Goal: Transaction & Acquisition: Purchase product/service

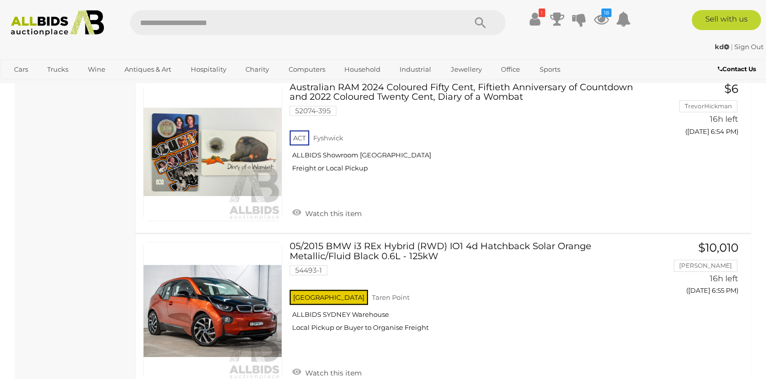
scroll to position [4516, 0]
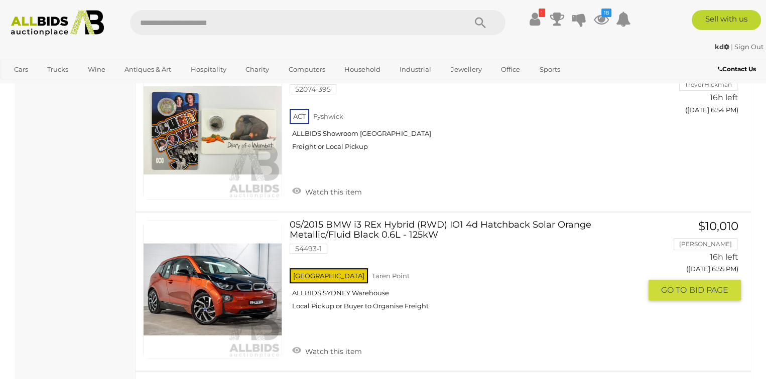
click at [347, 220] on link "05/2015 BMW i3 REx Hybrid (RWD) IO1 4d Hatchback Solar Orange Metallic/Fluid Bl…" at bounding box center [469, 269] width 344 height 98
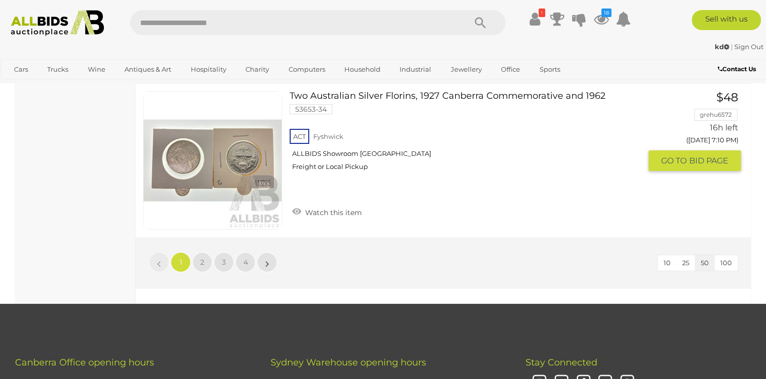
scroll to position [7827, 0]
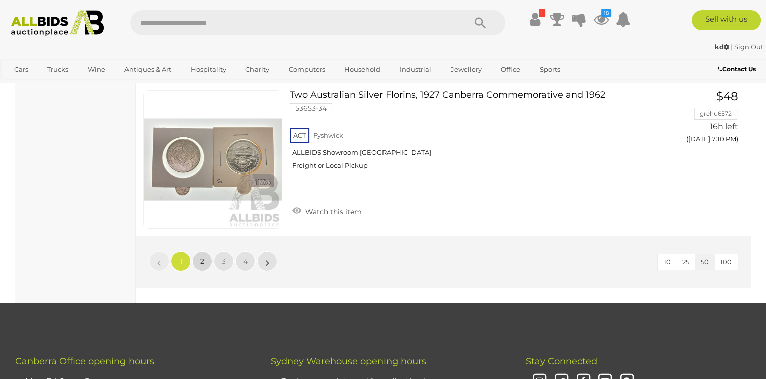
click at [202, 257] on span "2" at bounding box center [202, 261] width 4 height 9
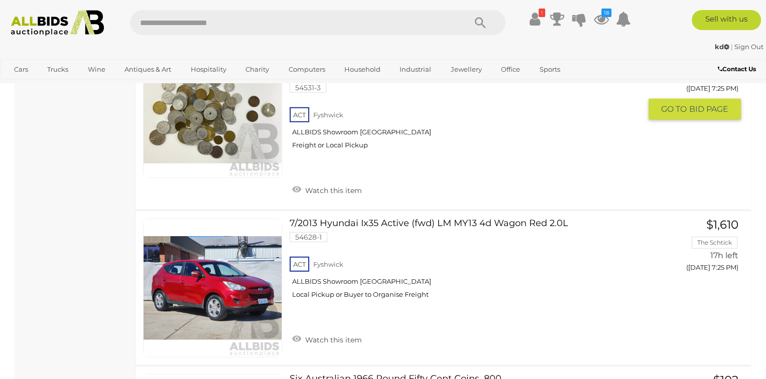
scroll to position [2961, 0]
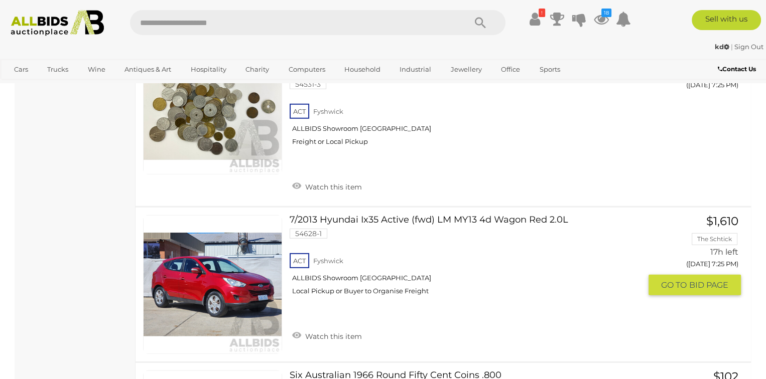
click at [247, 247] on link at bounding box center [212, 284] width 139 height 139
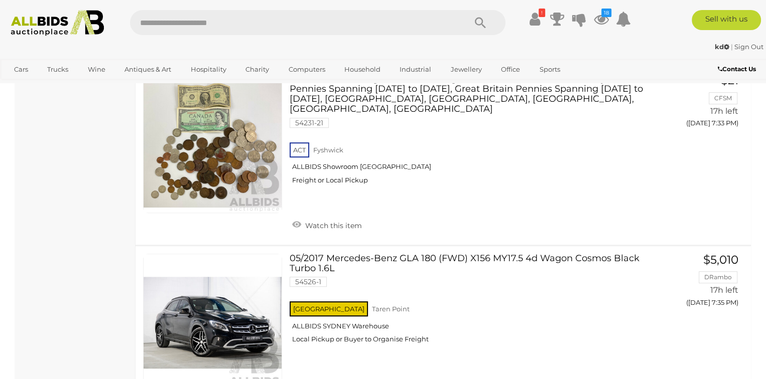
scroll to position [4517, 0]
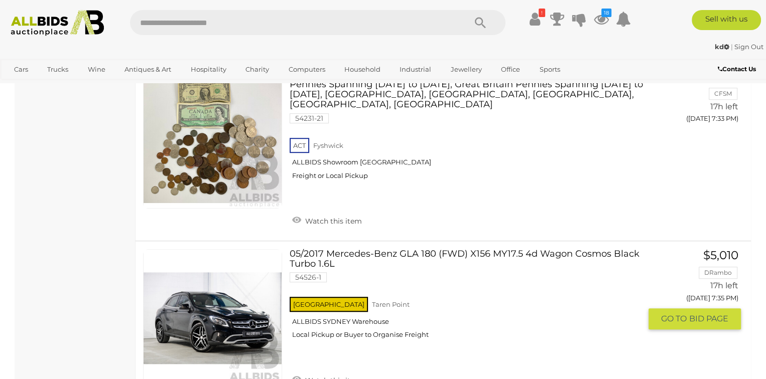
click at [214, 273] on link at bounding box center [212, 318] width 139 height 139
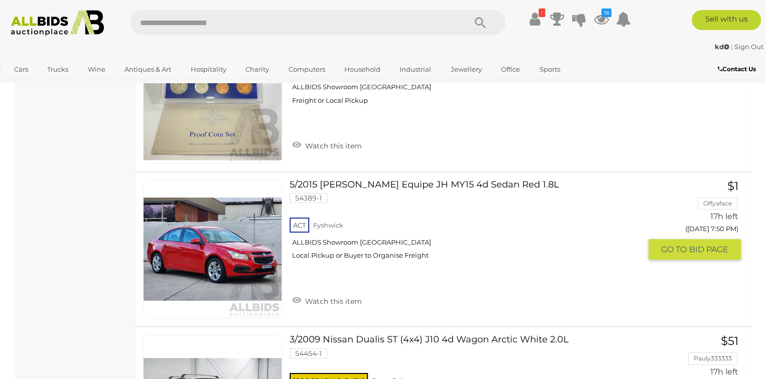
scroll to position [7677, 0]
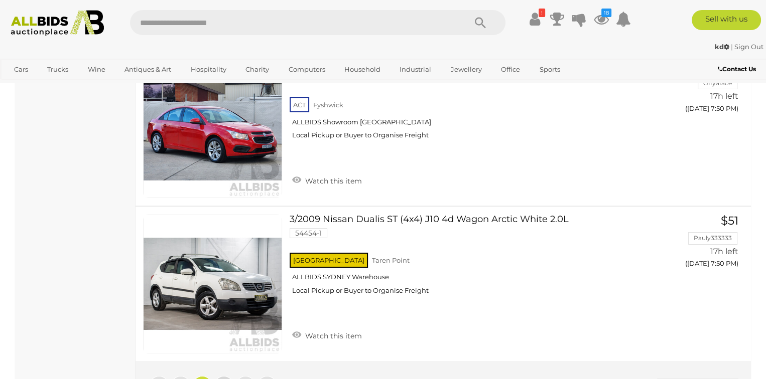
click at [222, 379] on span "3" at bounding box center [224, 386] width 4 height 9
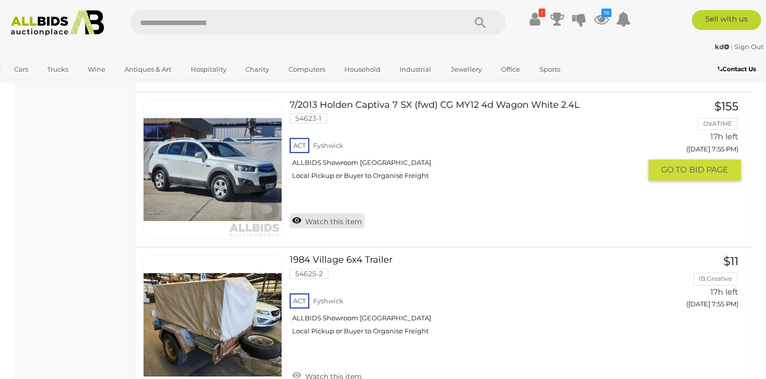
scroll to position [1105, 0]
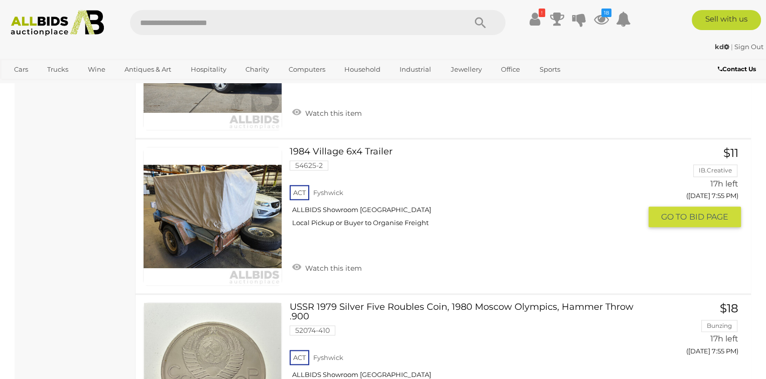
click at [249, 181] on link at bounding box center [212, 216] width 139 height 139
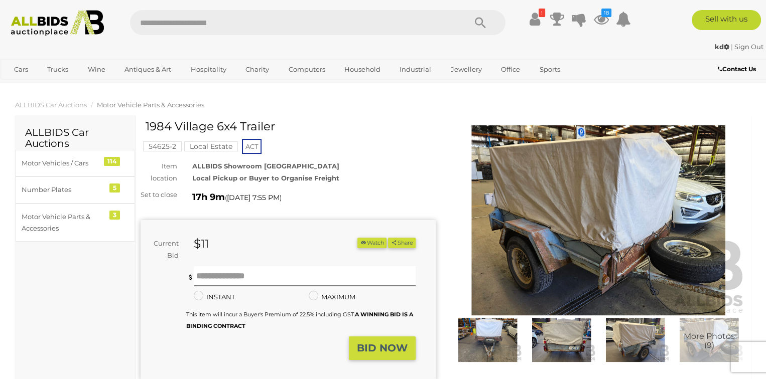
click at [644, 220] on img at bounding box center [598, 220] width 295 height 190
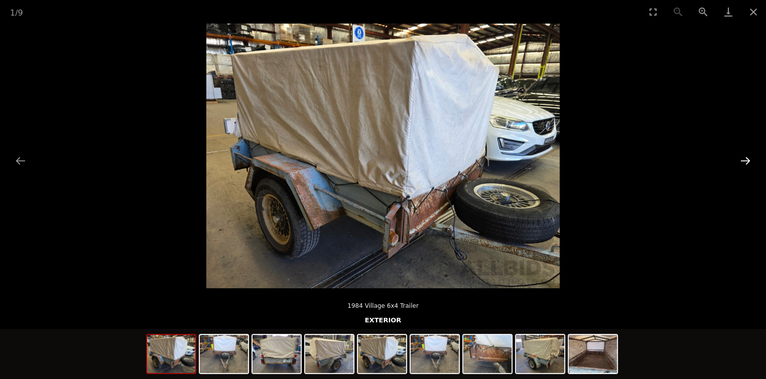
click at [747, 159] on button "Next slide" at bounding box center [745, 161] width 21 height 20
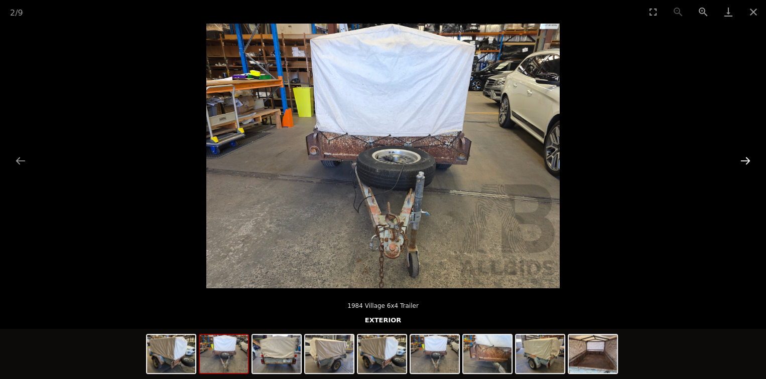
click at [747, 159] on button "Next slide" at bounding box center [745, 161] width 21 height 20
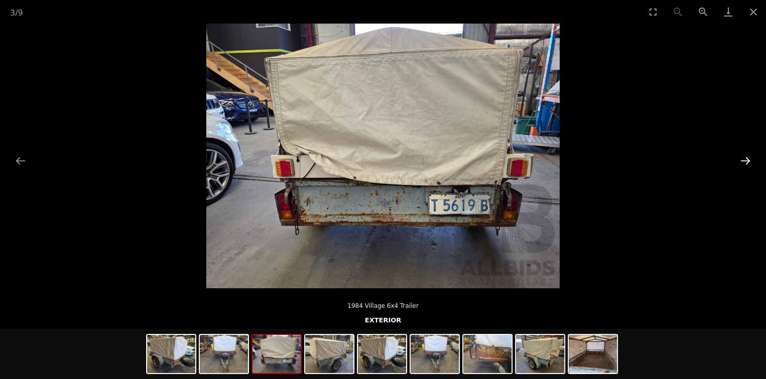
click at [747, 159] on button "Next slide" at bounding box center [745, 161] width 21 height 20
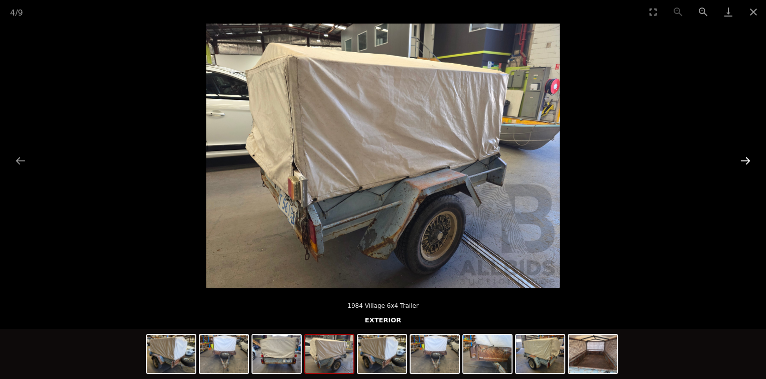
click at [747, 159] on button "Next slide" at bounding box center [745, 161] width 21 height 20
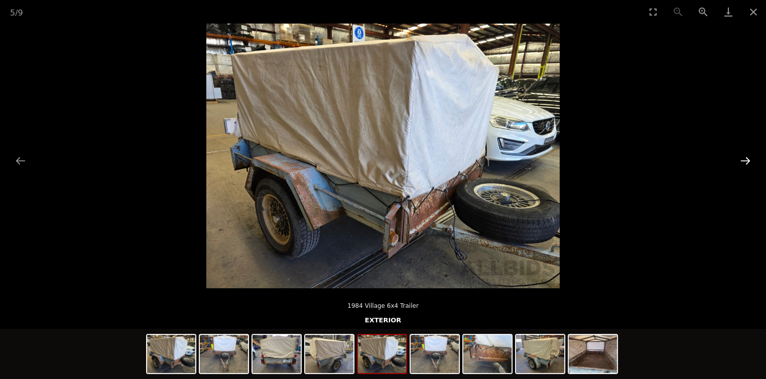
click at [747, 159] on button "Next slide" at bounding box center [745, 161] width 21 height 20
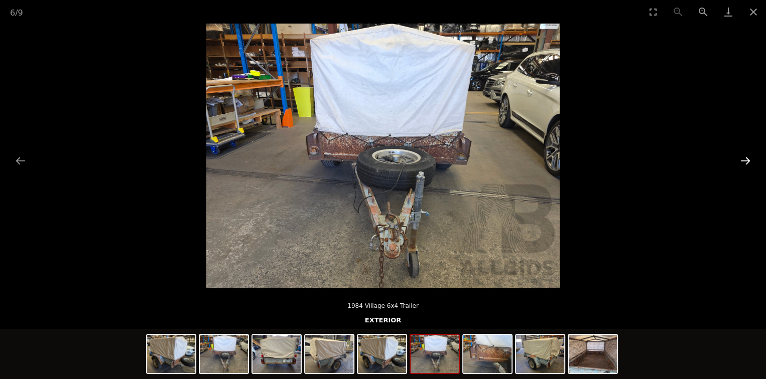
click at [747, 159] on button "Next slide" at bounding box center [745, 161] width 21 height 20
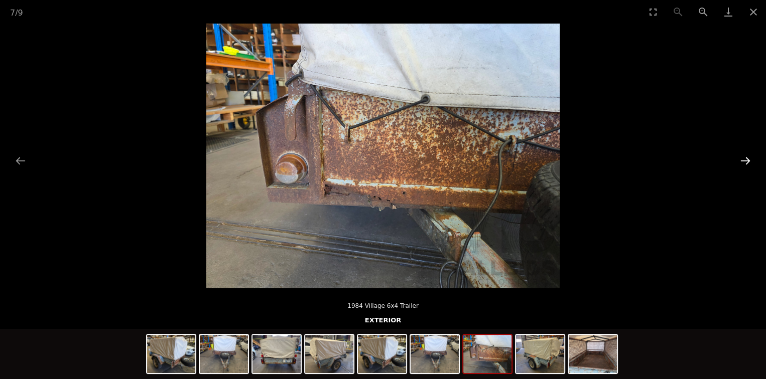
click at [747, 159] on button "Next slide" at bounding box center [745, 161] width 21 height 20
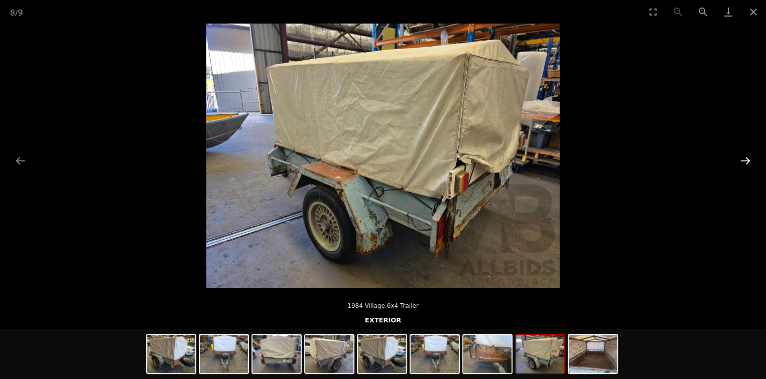
click at [747, 159] on button "Next slide" at bounding box center [745, 161] width 21 height 20
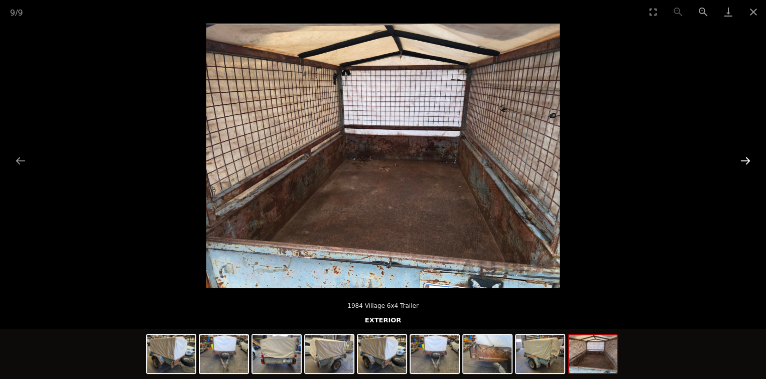
click at [747, 159] on button "Next slide" at bounding box center [745, 161] width 21 height 20
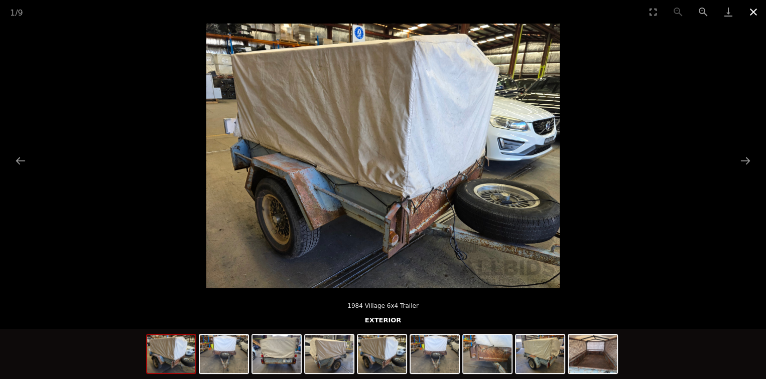
click at [753, 11] on button "Close gallery" at bounding box center [753, 12] width 25 height 24
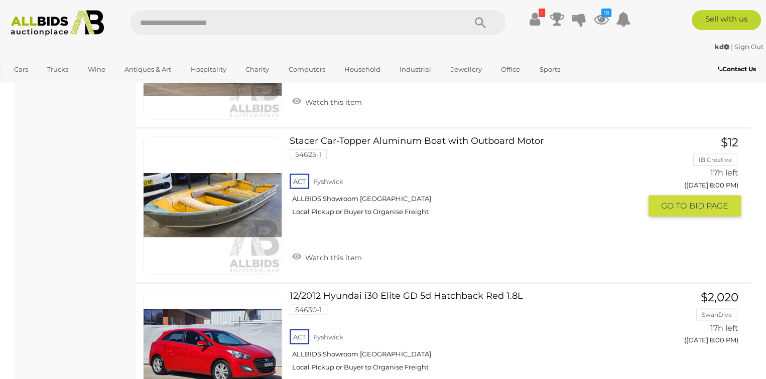
scroll to position [2058, 0]
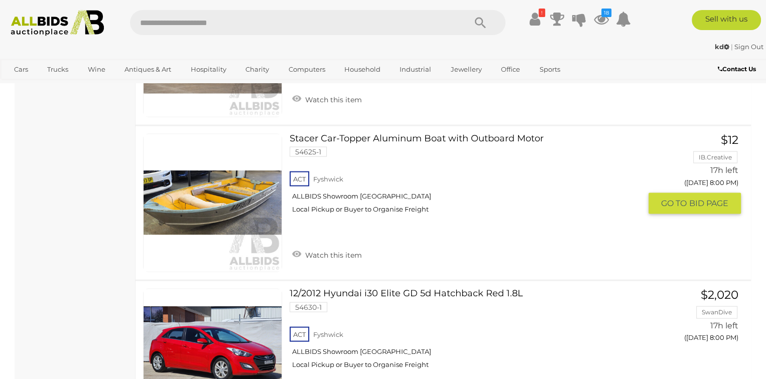
click at [244, 184] on link at bounding box center [212, 203] width 139 height 139
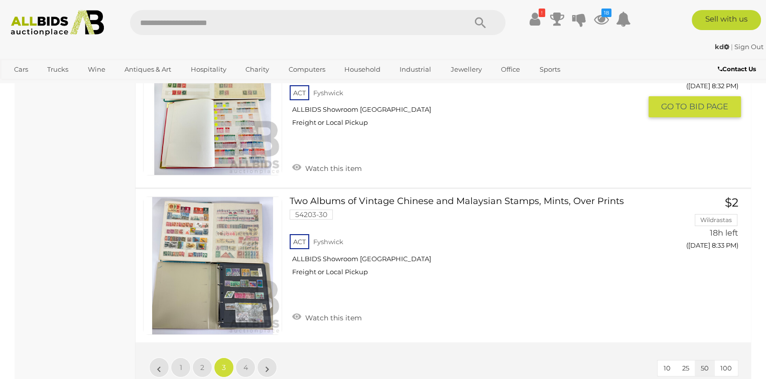
scroll to position [7778, 0]
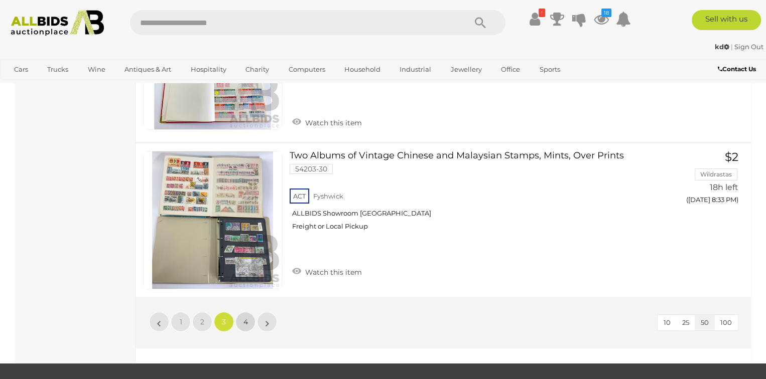
click at [245, 318] on span "4" at bounding box center [245, 322] width 5 height 9
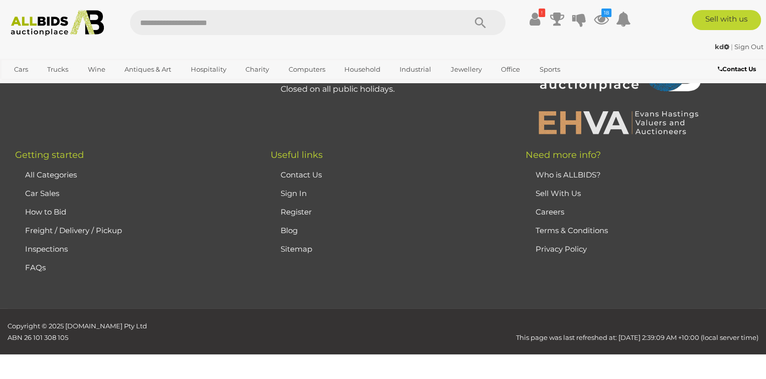
scroll to position [51, 0]
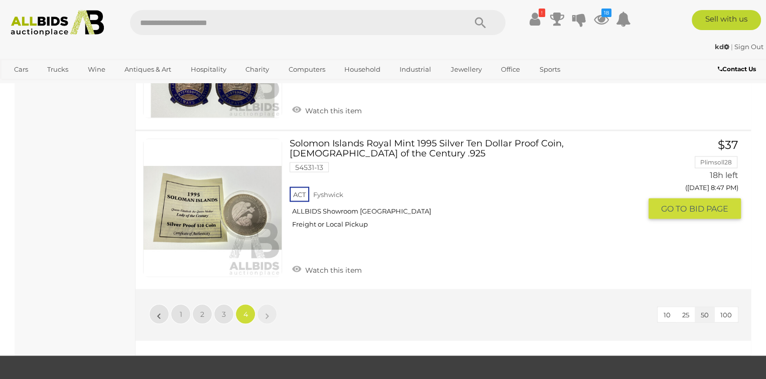
scroll to position [2108, 0]
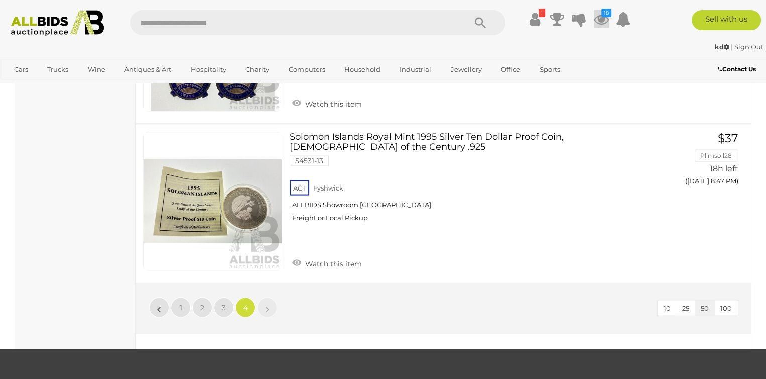
click at [606, 13] on icon "18" at bounding box center [606, 13] width 10 height 9
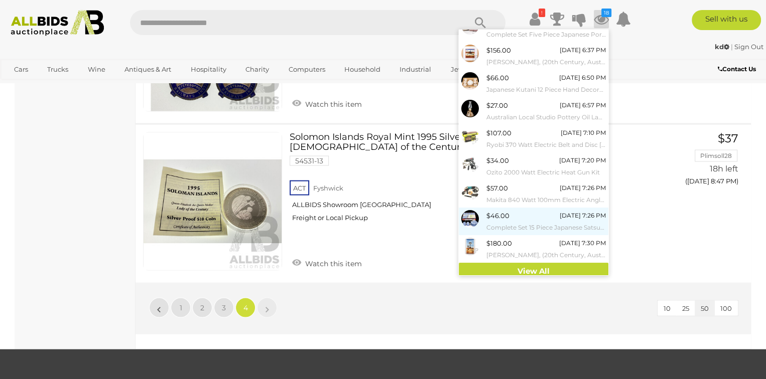
scroll to position [73, 0]
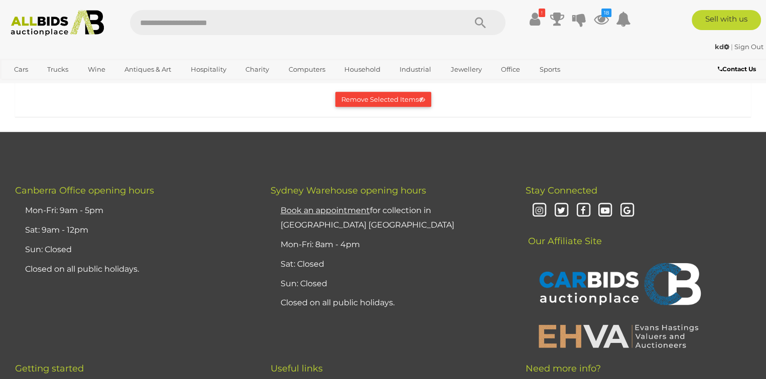
scroll to position [4867, 0]
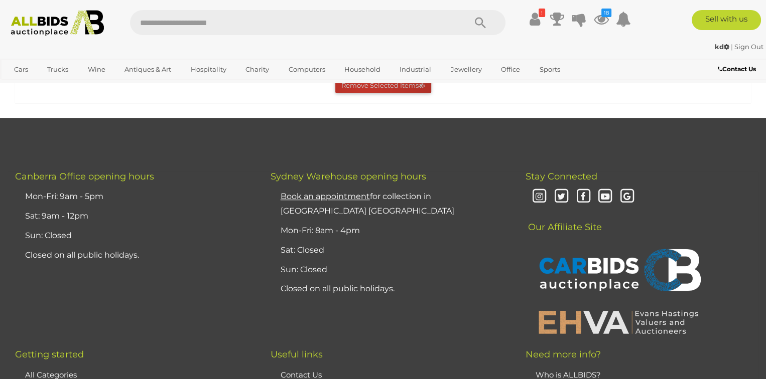
click at [367, 93] on button "Remove Selected Items" at bounding box center [383, 86] width 96 height 16
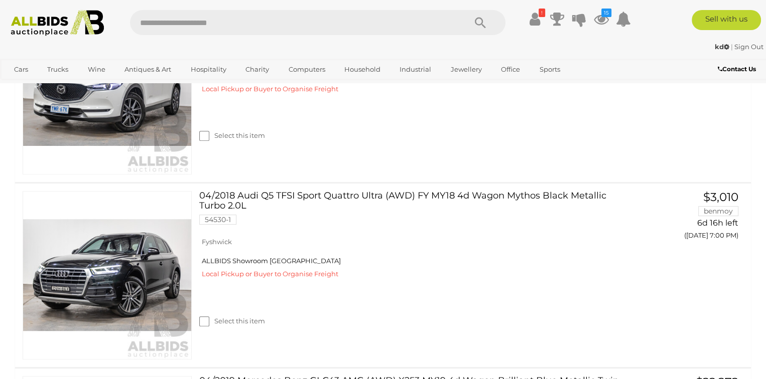
scroll to position [0, 0]
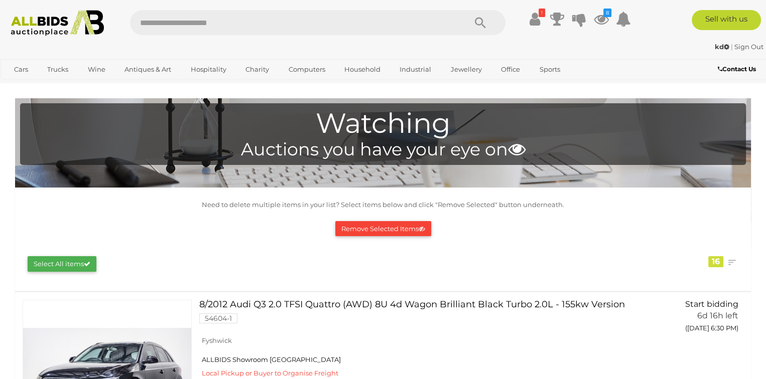
click at [157, 22] on input "text" at bounding box center [293, 22] width 326 height 25
type input "*******"
click at [604, 15] on icon "8" at bounding box center [607, 13] width 8 height 9
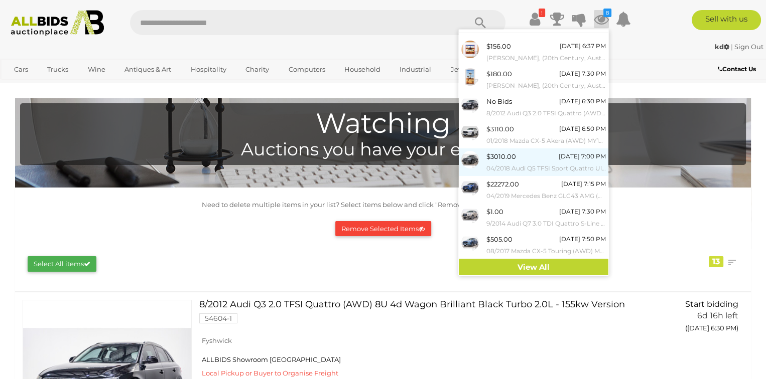
scroll to position [18, 0]
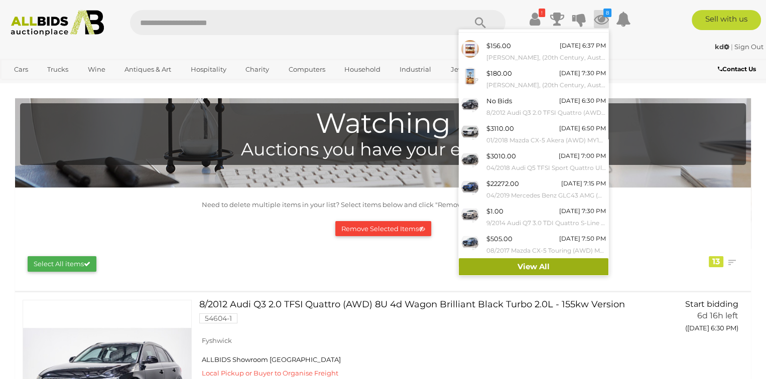
click at [567, 268] on link "View All" at bounding box center [534, 267] width 150 height 18
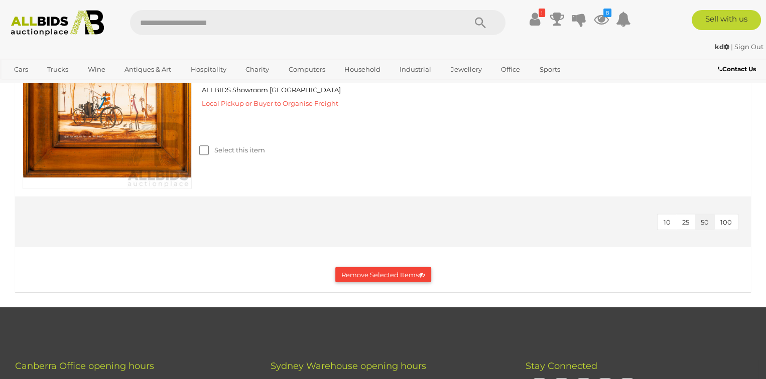
scroll to position [2408, 0]
